Goal: Information Seeking & Learning: Learn about a topic

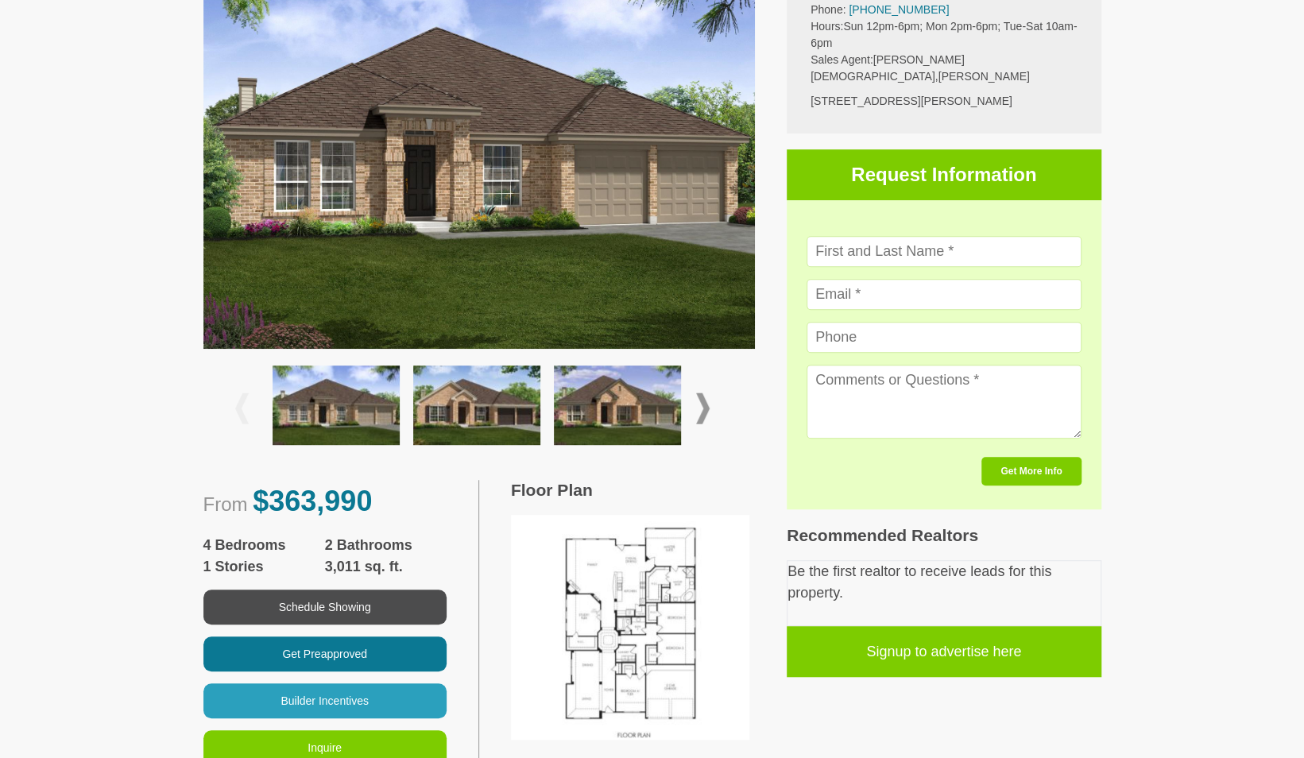
scroll to position [477, 0]
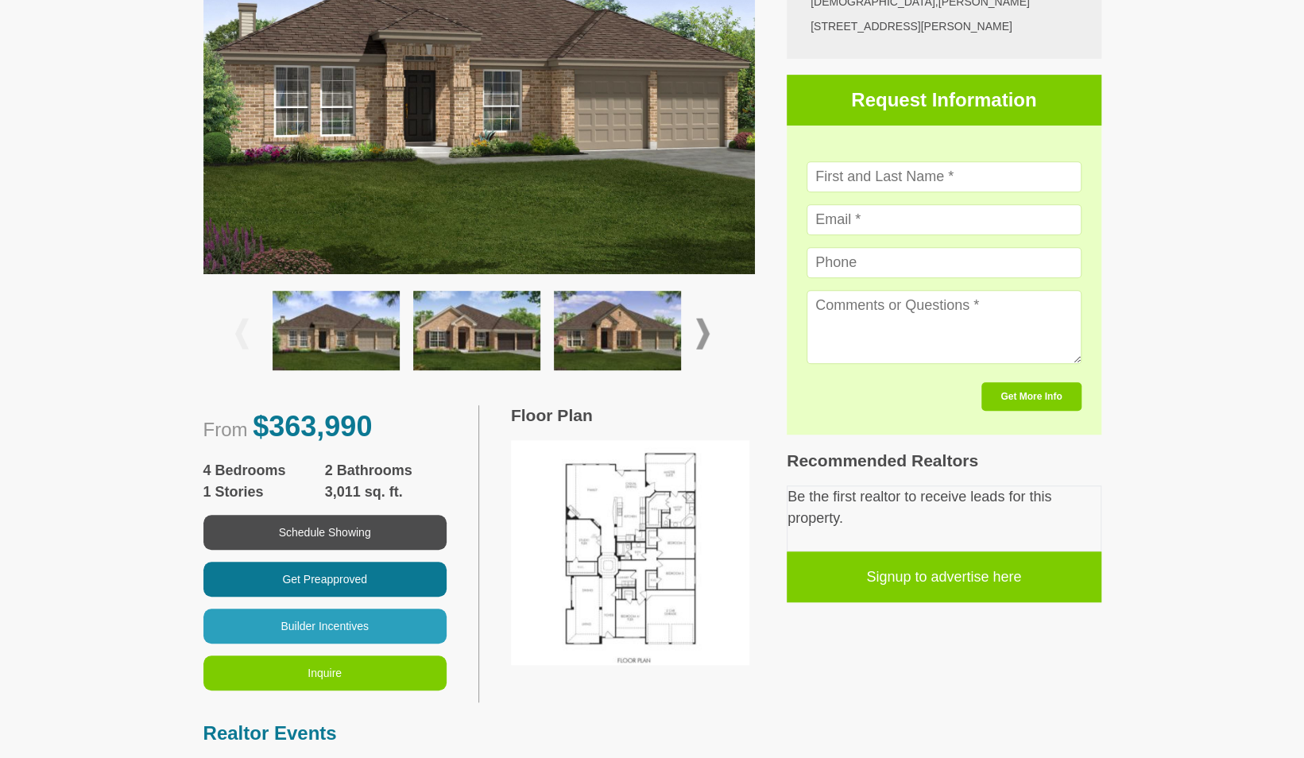
click at [610, 521] on img at bounding box center [630, 552] width 238 height 225
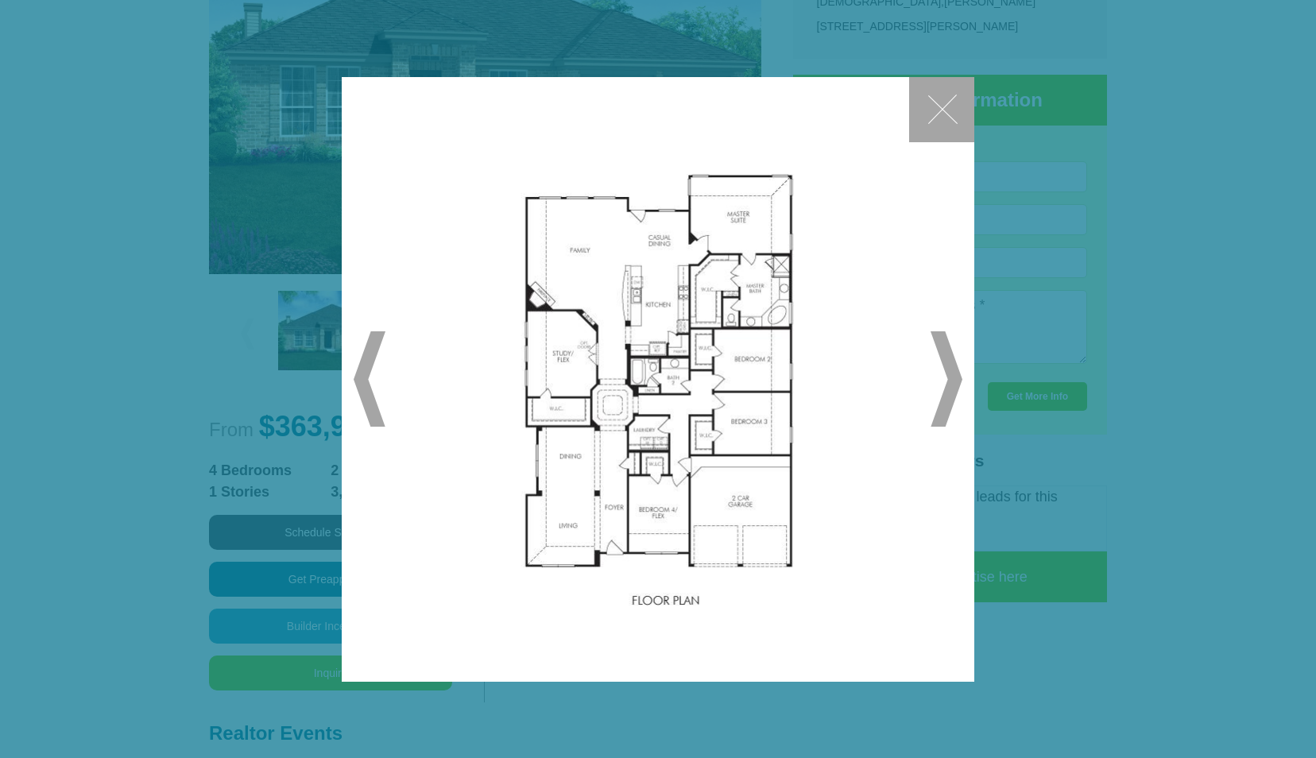
drag, startPoint x: 637, startPoint y: 317, endPoint x: 395, endPoint y: 486, distance: 295.6
click at [395, 486] on div "✕ ◀ ▶" at bounding box center [658, 379] width 633 height 605
drag, startPoint x: 613, startPoint y: 331, endPoint x: 954, endPoint y: 388, distance: 345.5
click at [954, 388] on span "▶" at bounding box center [947, 378] width 32 height 95
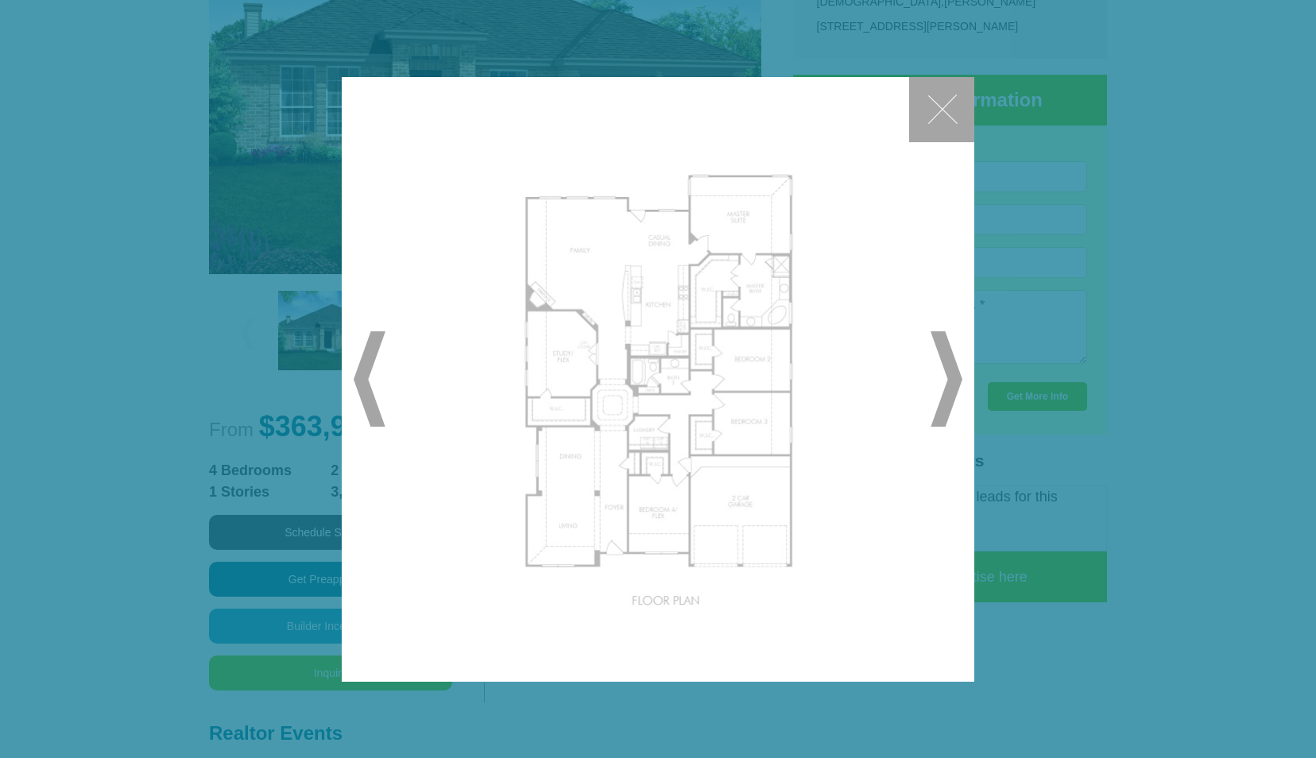
click at [954, 388] on span "▶" at bounding box center [947, 378] width 32 height 95
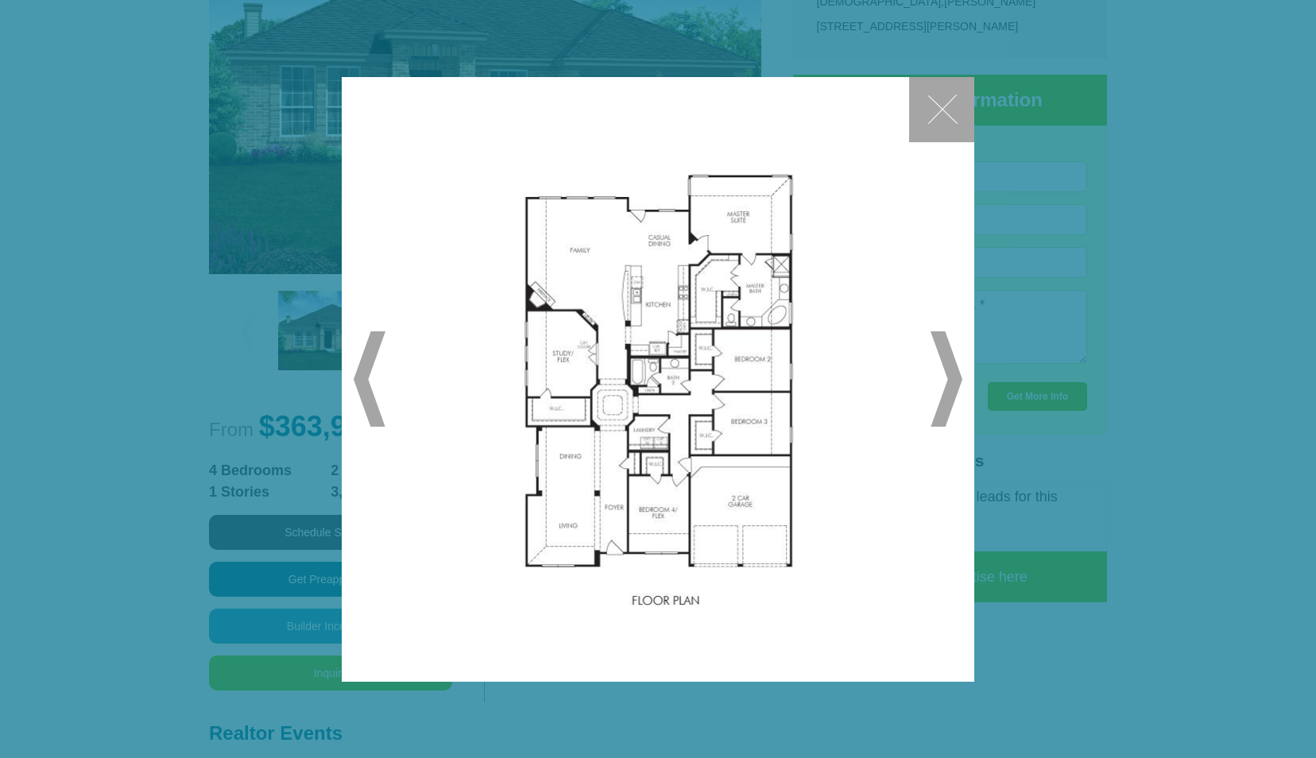
click at [954, 388] on span "▶" at bounding box center [947, 378] width 32 height 95
click at [944, 110] on button "✕" at bounding box center [941, 109] width 65 height 65
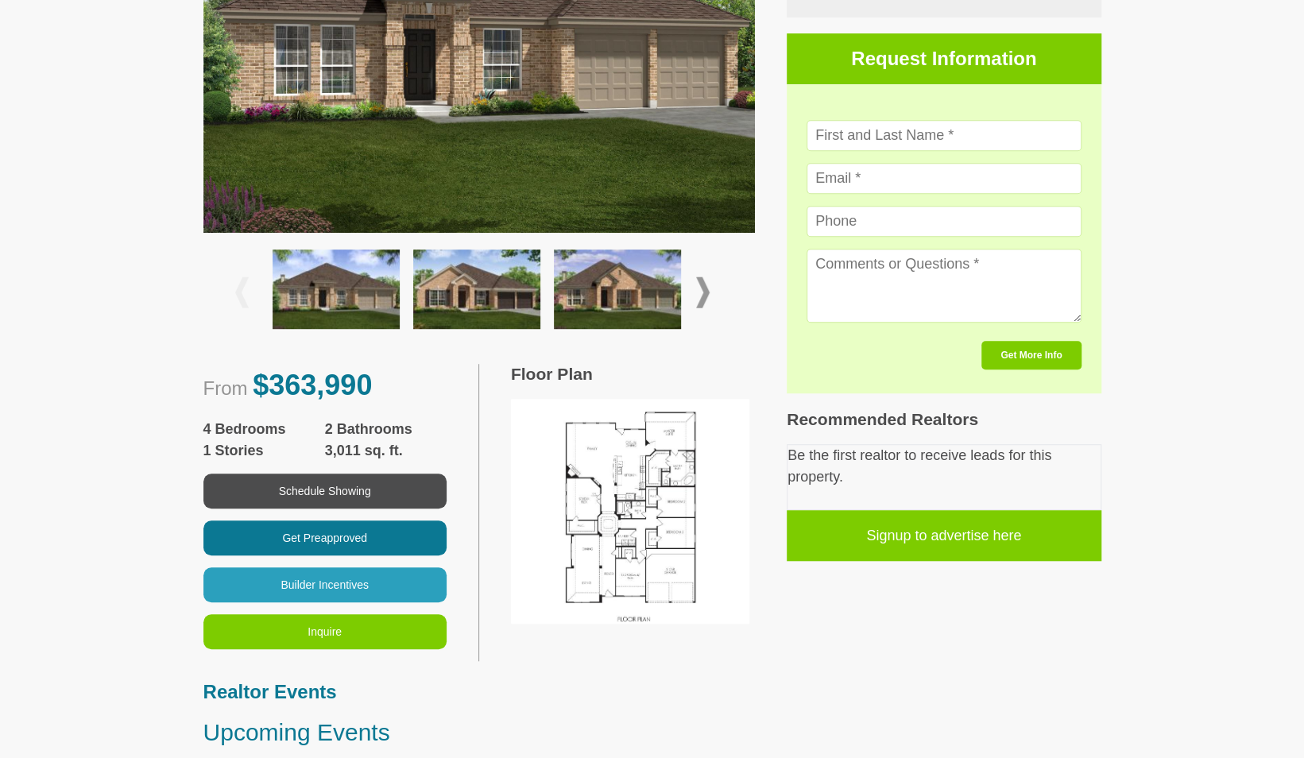
scroll to position [416, 0]
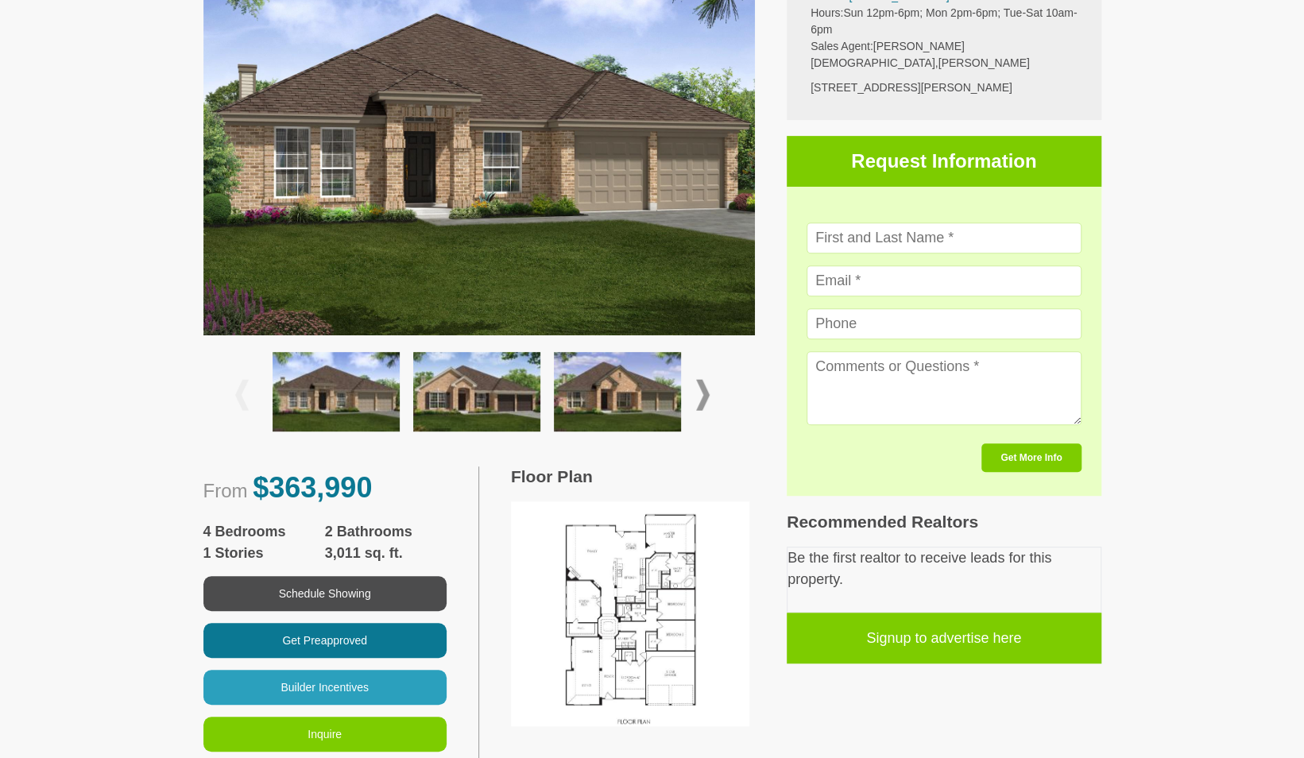
click at [699, 394] on span at bounding box center [703, 395] width 14 height 31
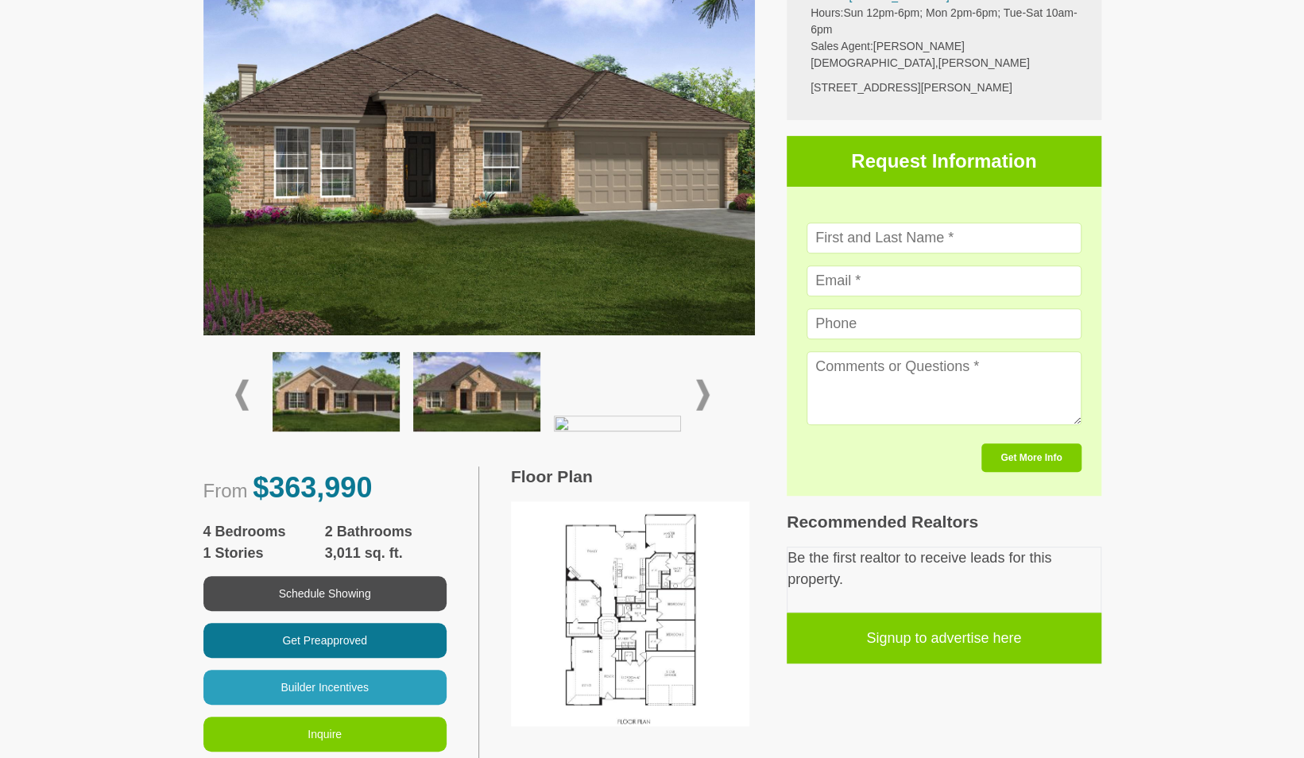
click at [331, 393] on img at bounding box center [336, 391] width 127 height 79
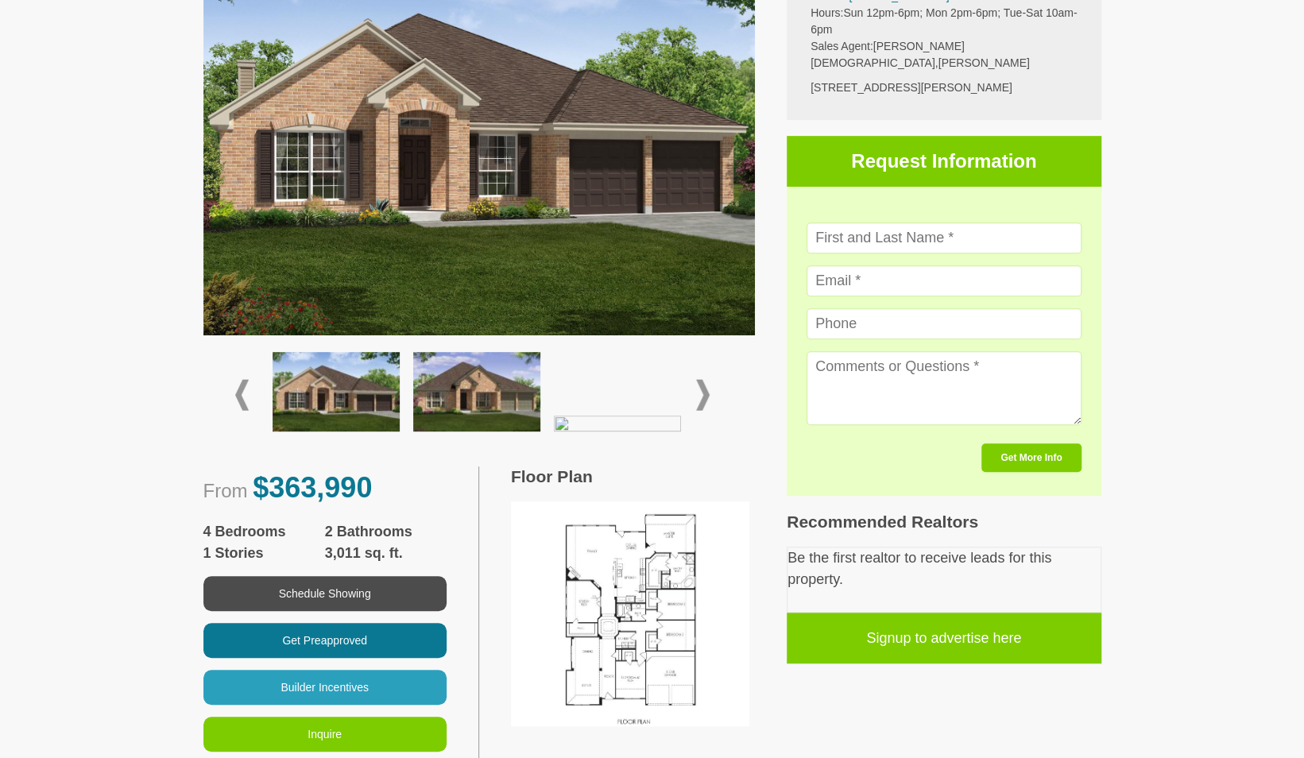
click at [467, 399] on img at bounding box center [476, 391] width 127 height 79
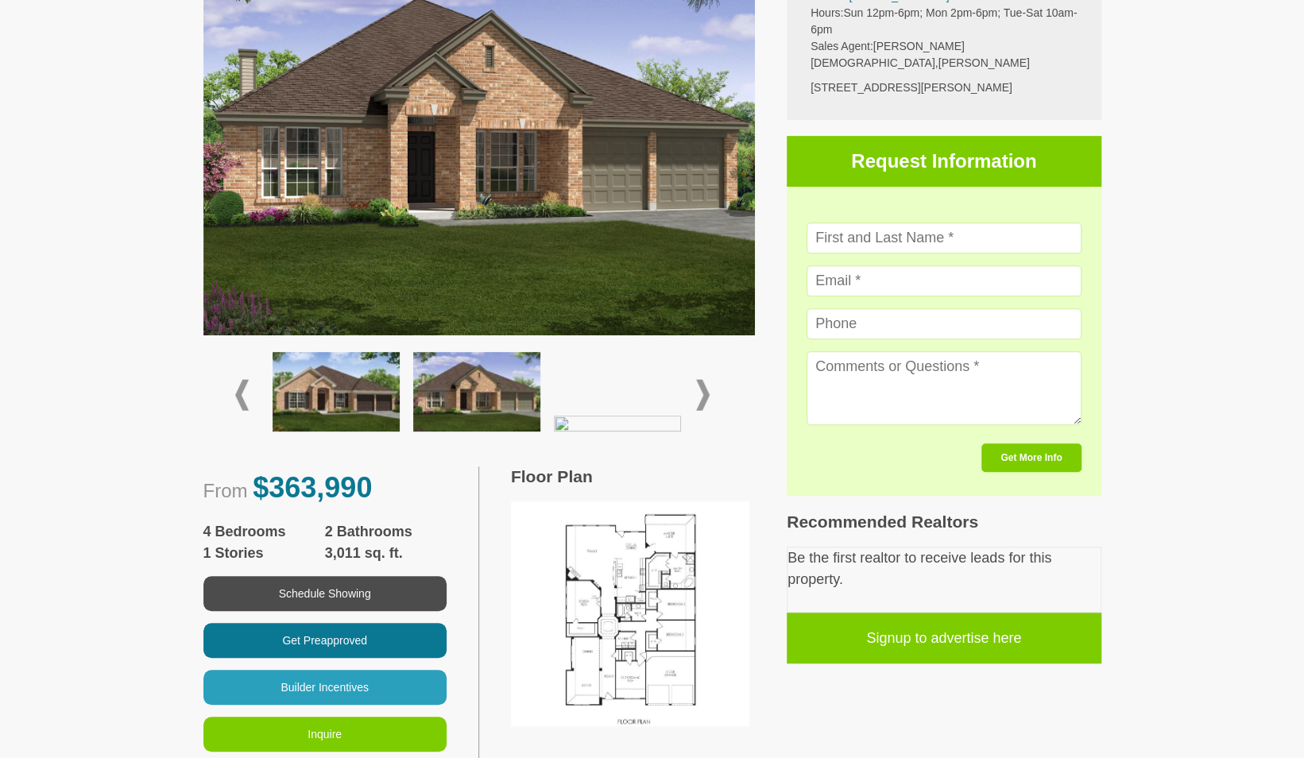
click at [238, 389] on span at bounding box center [242, 395] width 14 height 31
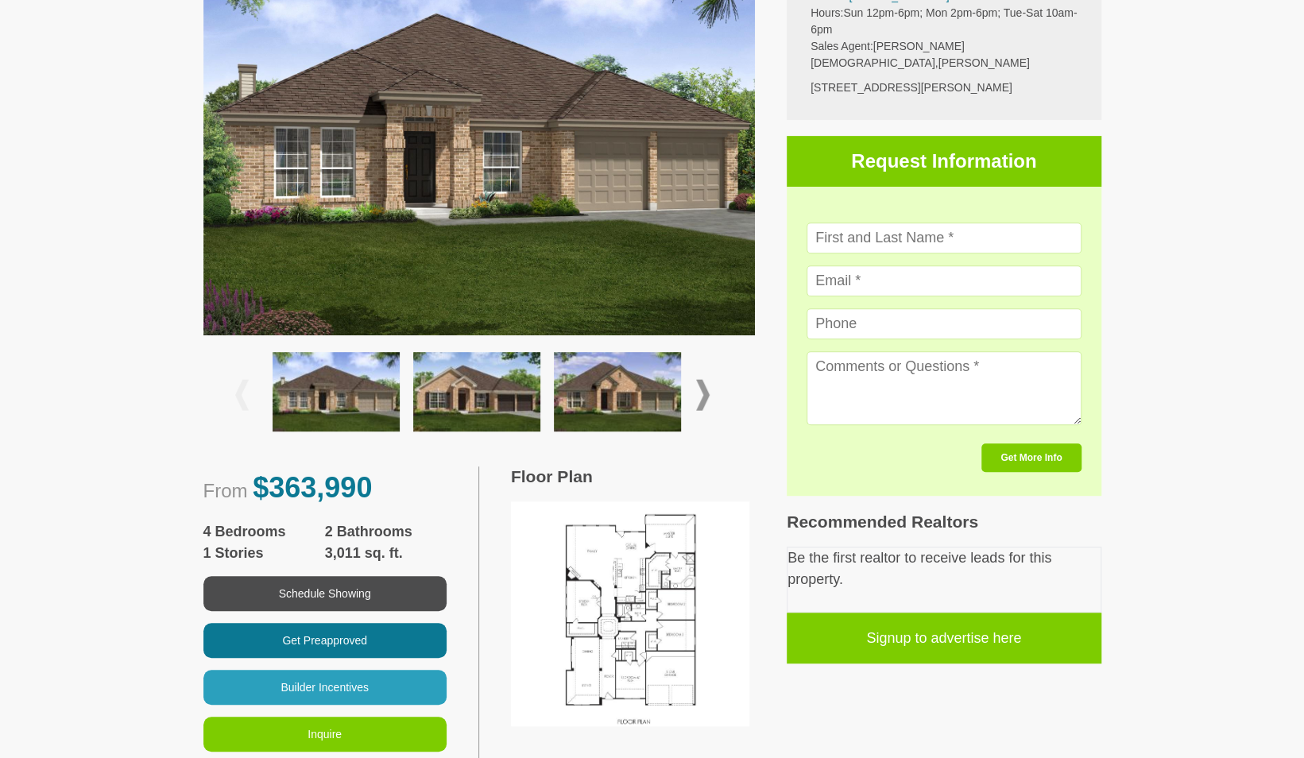
click at [337, 397] on img at bounding box center [336, 391] width 127 height 79
click at [336, 401] on img at bounding box center [336, 391] width 127 height 79
click at [340, 401] on img at bounding box center [336, 391] width 127 height 79
click at [460, 397] on img at bounding box center [476, 391] width 127 height 79
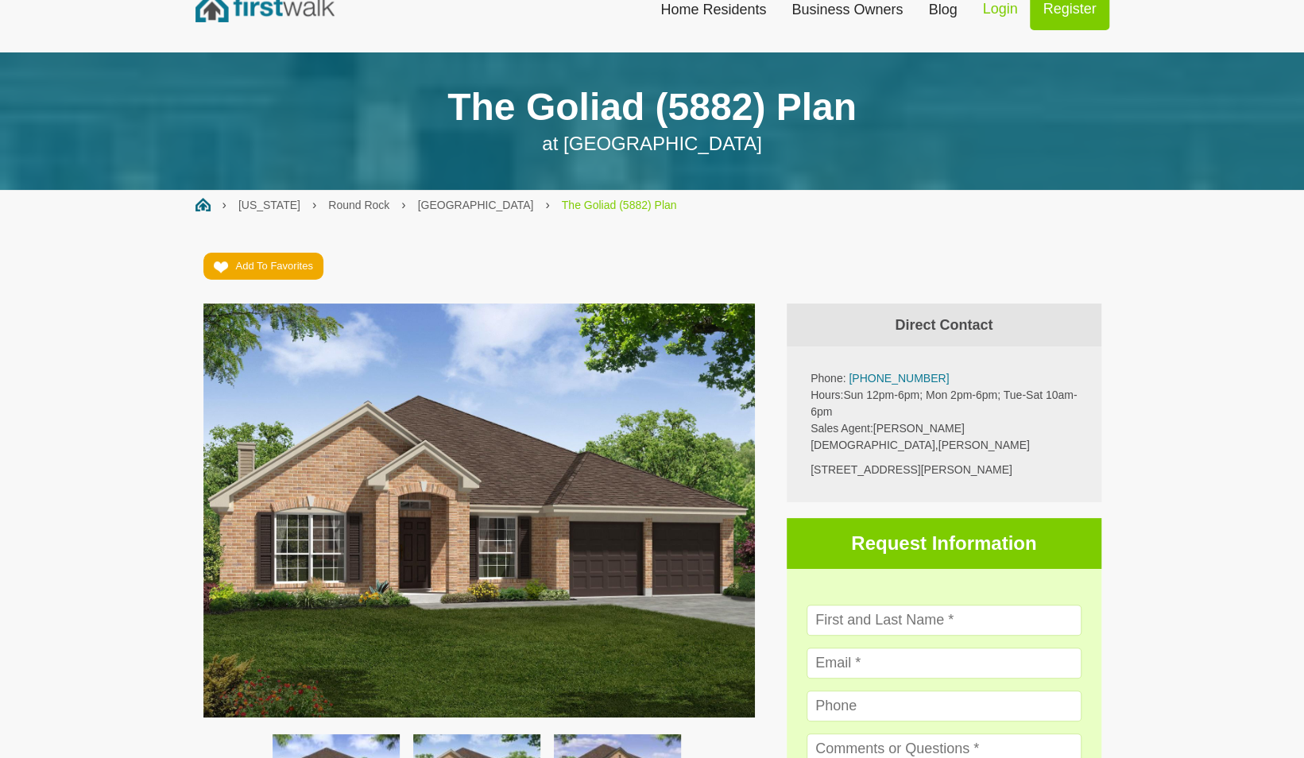
scroll to position [18, 0]
